Goal: Check status: Check status

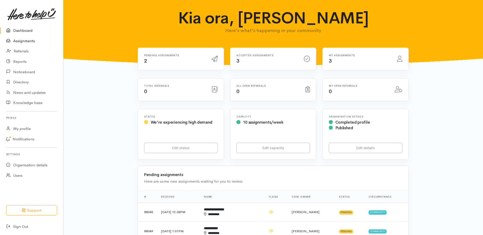
click at [25, 45] on link "Assignments" at bounding box center [31, 41] width 63 height 10
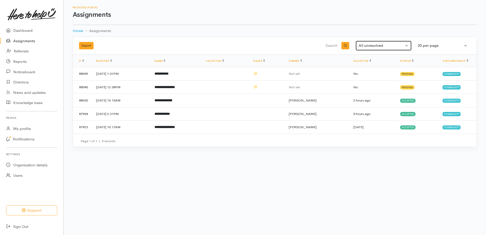
click at [403, 49] on button "All unresolved" at bounding box center [383, 46] width 56 height 10
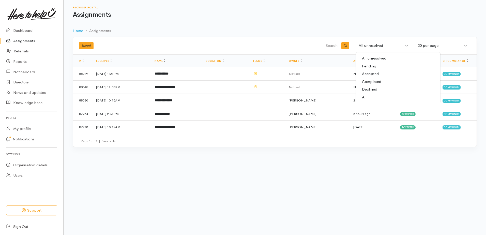
click at [367, 85] on span "Completed" at bounding box center [371, 82] width 19 height 6
select select "Completed"
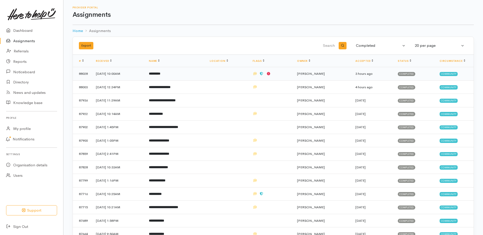
click at [160, 75] on b "*********" at bounding box center [154, 73] width 11 height 3
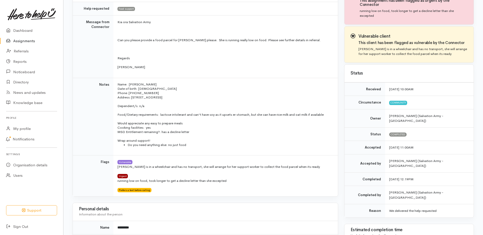
scroll to position [76, 0]
